Goal: Find specific page/section

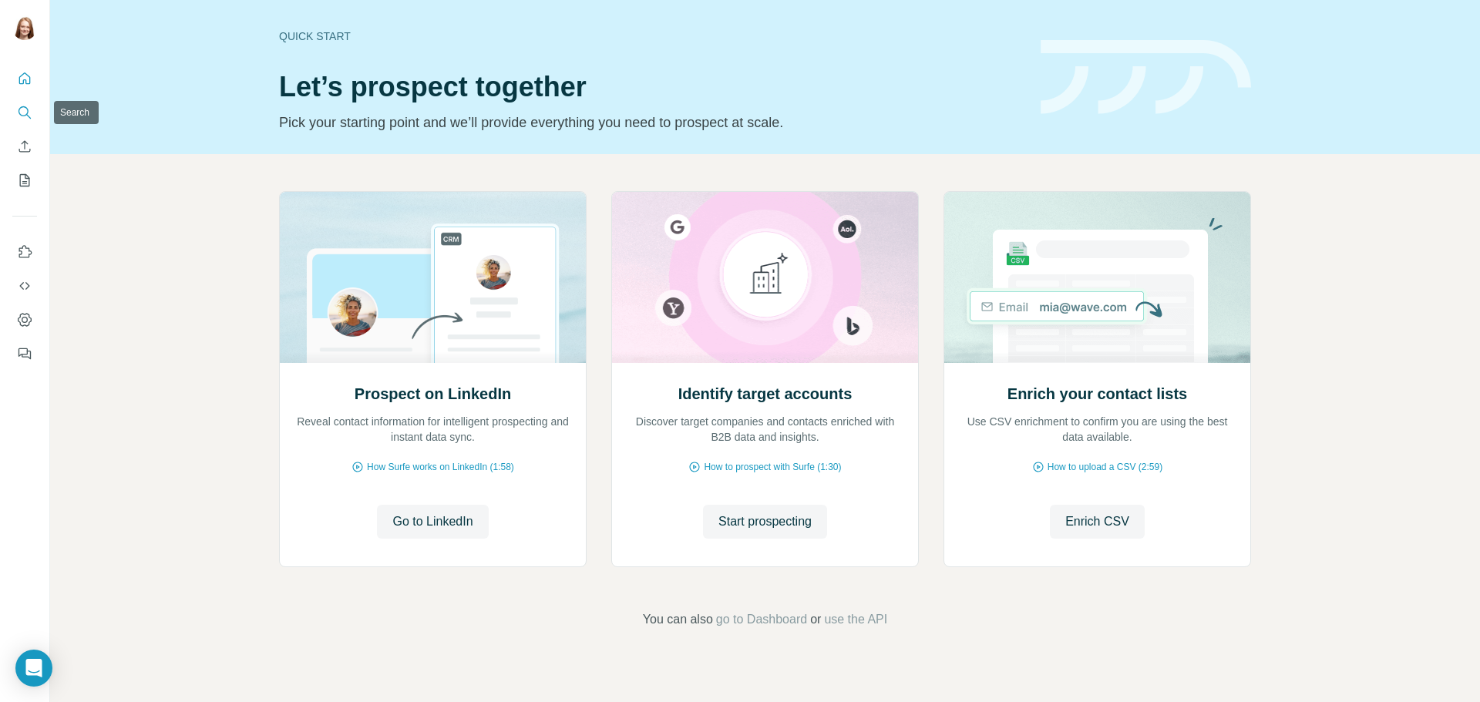
click at [27, 108] on icon "Search" at bounding box center [24, 111] width 10 height 10
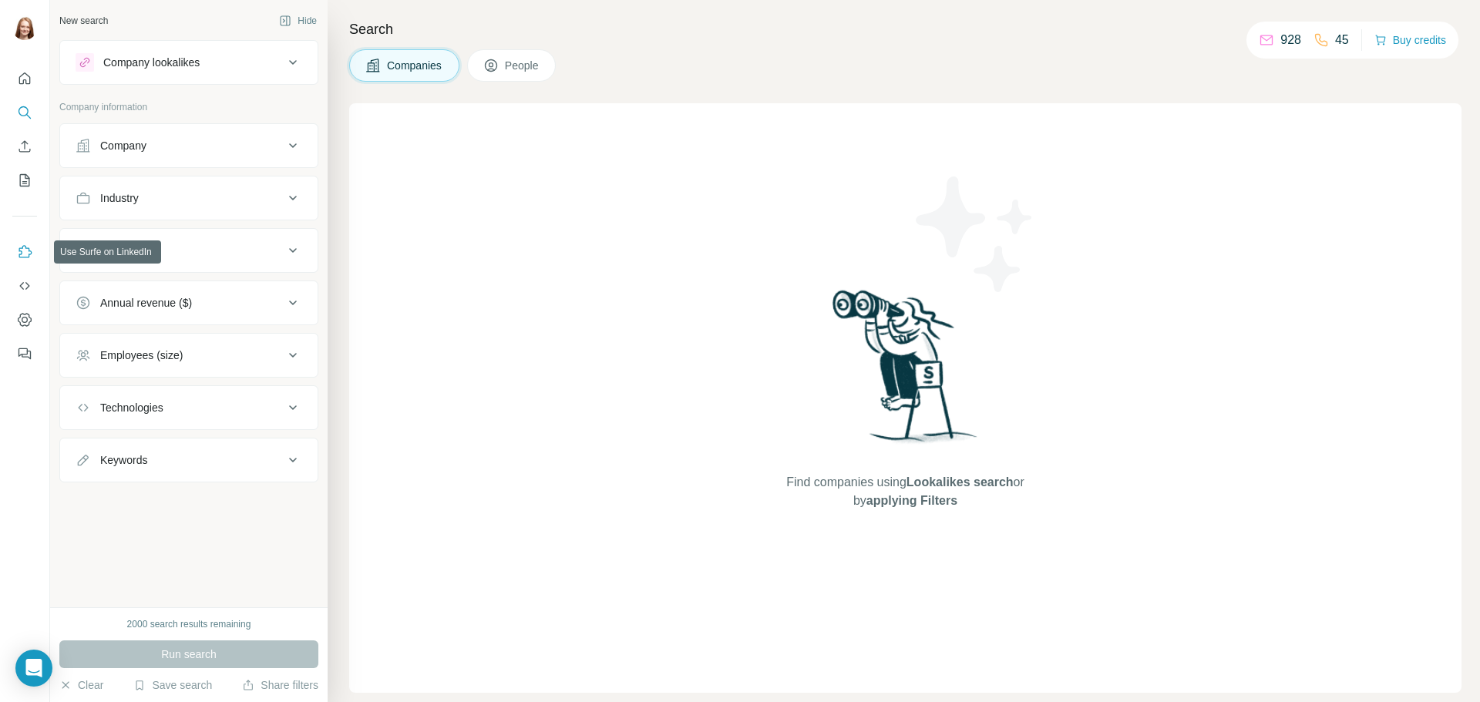
click at [26, 251] on icon "Use Surfe on LinkedIn" at bounding box center [24, 251] width 15 height 15
